Goal: Task Accomplishment & Management: Manage account settings

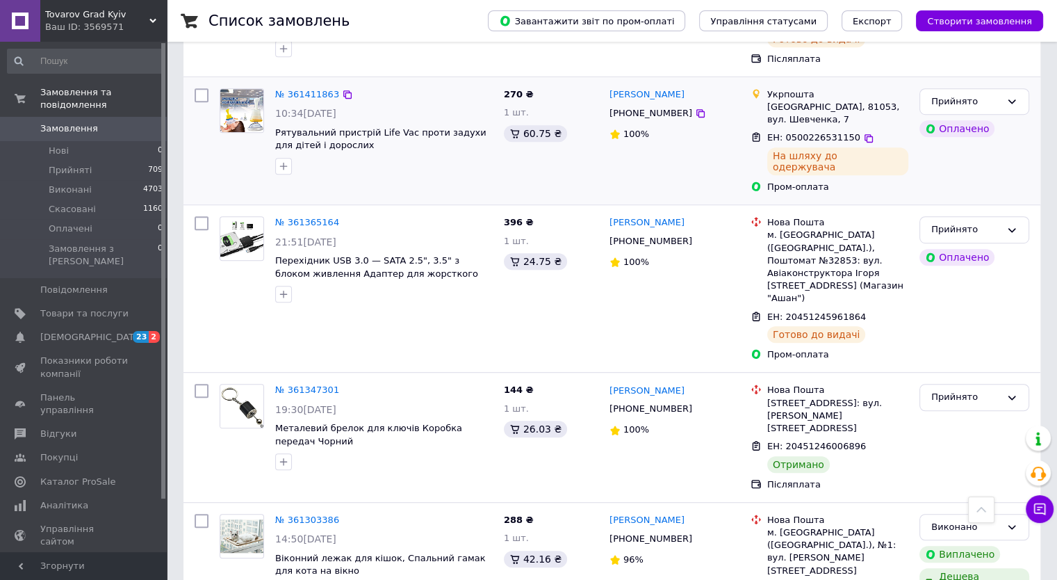
scroll to position [904, 0]
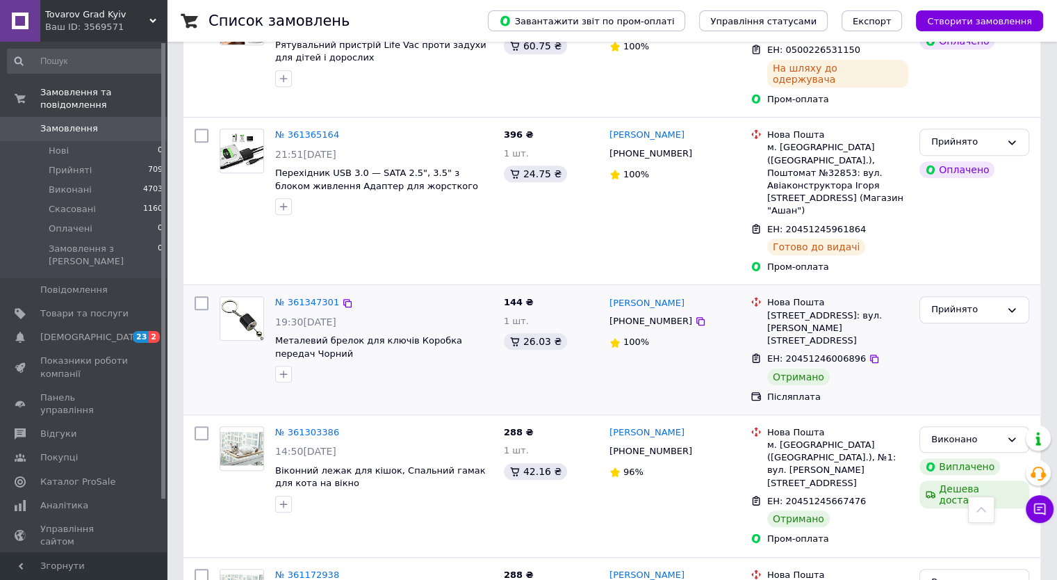
click at [976, 291] on div "Прийнято" at bounding box center [974, 350] width 121 height 118
click at [954, 302] on div "Прийнято" at bounding box center [966, 309] width 70 height 15
click at [940, 326] on li "Виконано" at bounding box center [974, 339] width 108 height 26
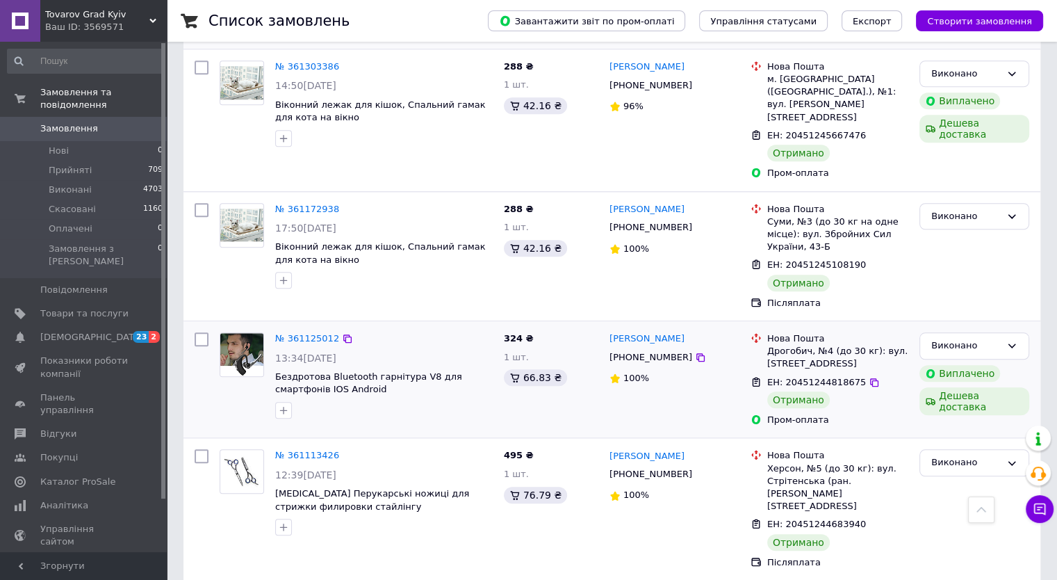
scroll to position [1529, 0]
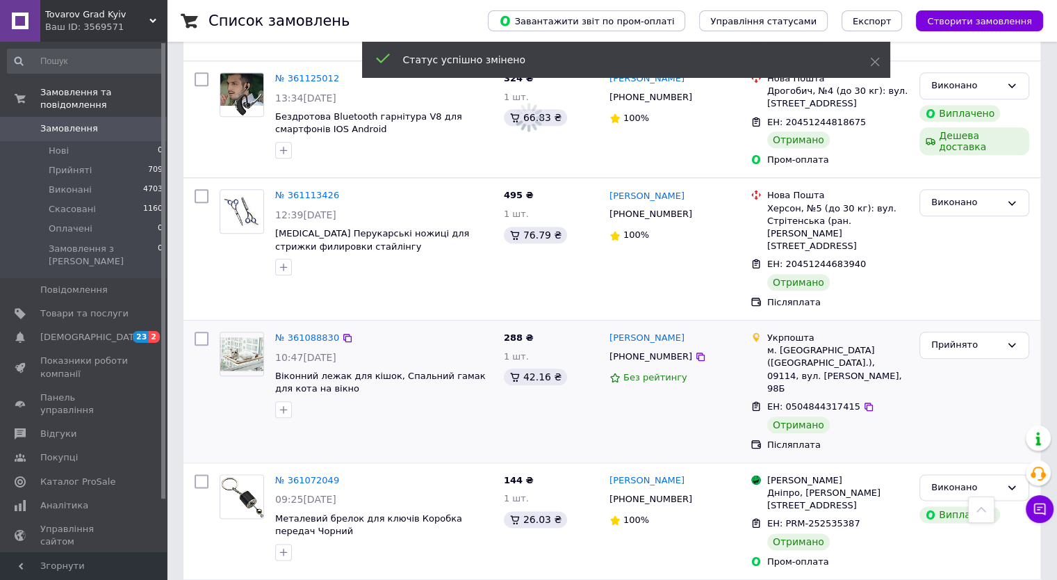
drag, startPoint x: 976, startPoint y: 151, endPoint x: 965, endPoint y: 168, distance: 20.6
click at [976, 338] on div "Прийнято" at bounding box center [966, 345] width 70 height 15
click at [954, 361] on li "Виконано" at bounding box center [974, 374] width 108 height 26
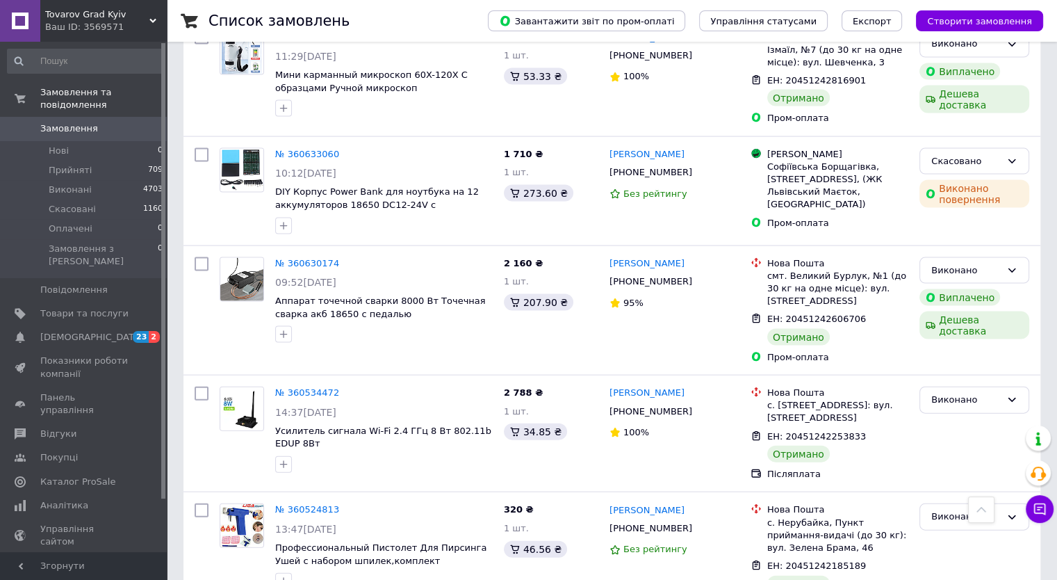
scroll to position [3128, 0]
